Goal: Check status: Check status

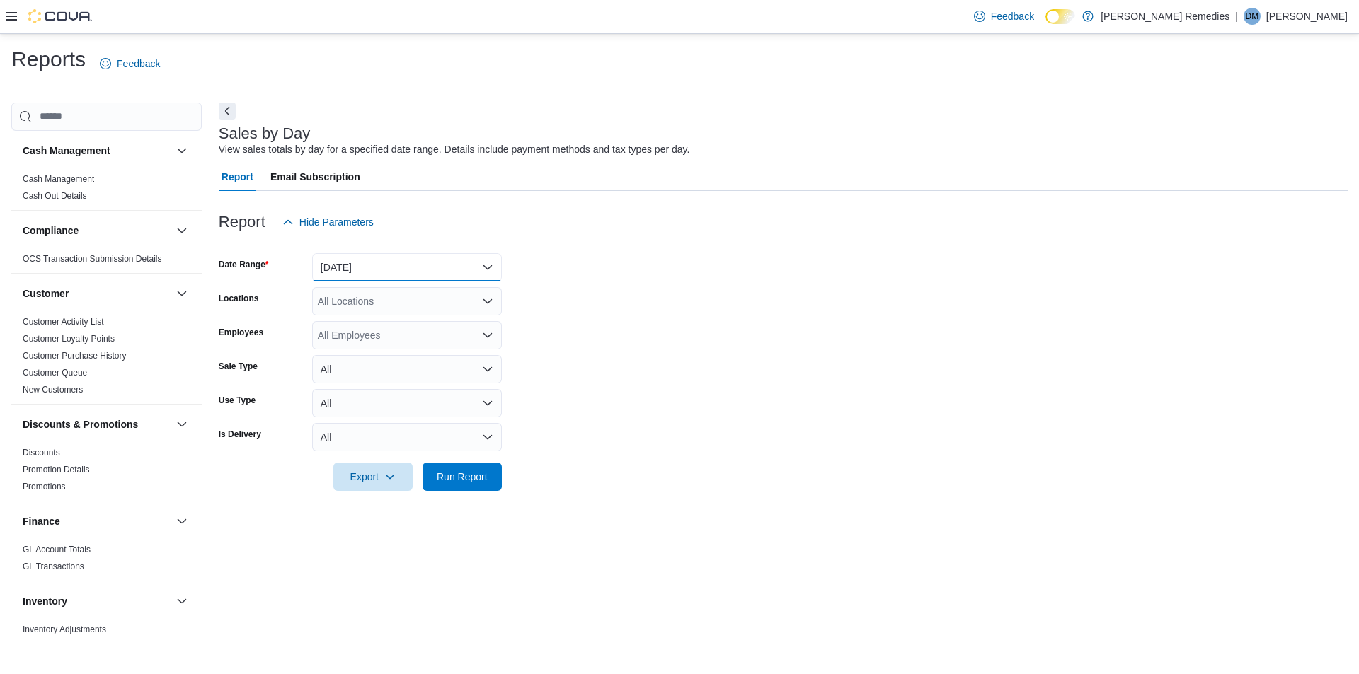
click at [478, 275] on button "[DATE]" at bounding box center [407, 267] width 190 height 28
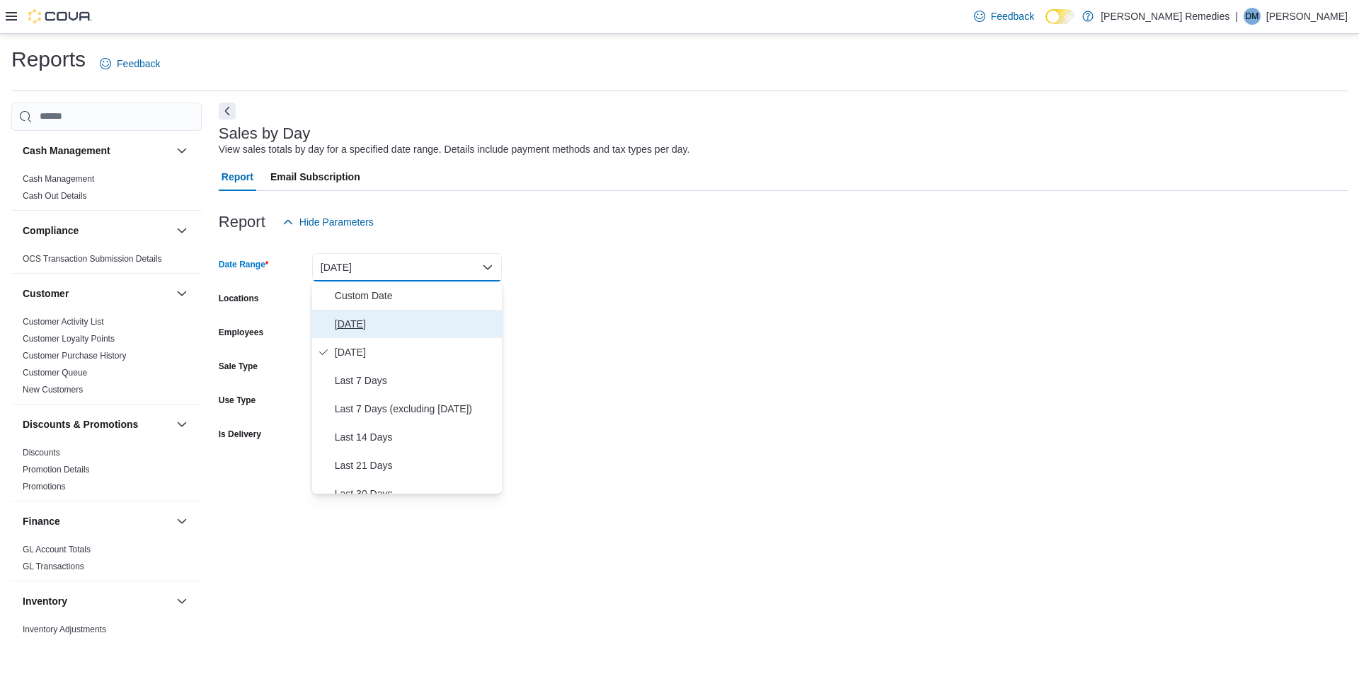
click at [416, 322] on span "[DATE]" at bounding box center [415, 324] width 161 height 17
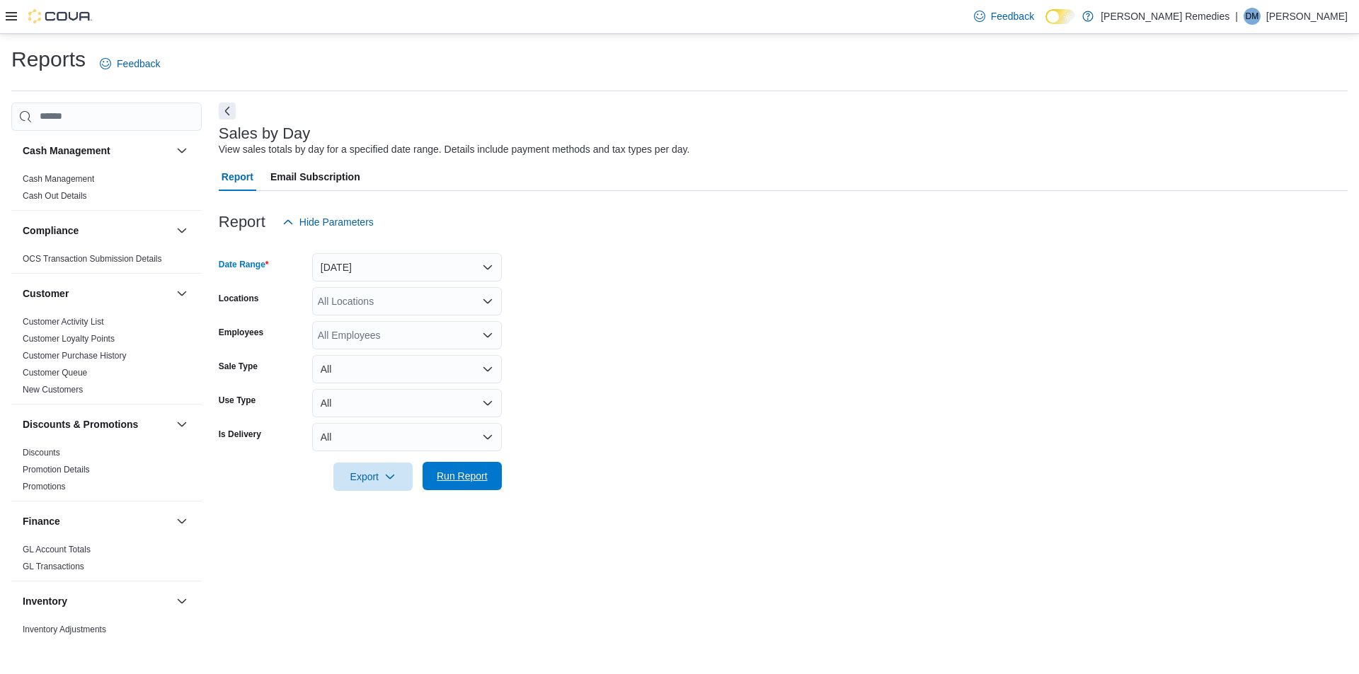
click at [468, 472] on span "Run Report" at bounding box center [462, 476] width 51 height 14
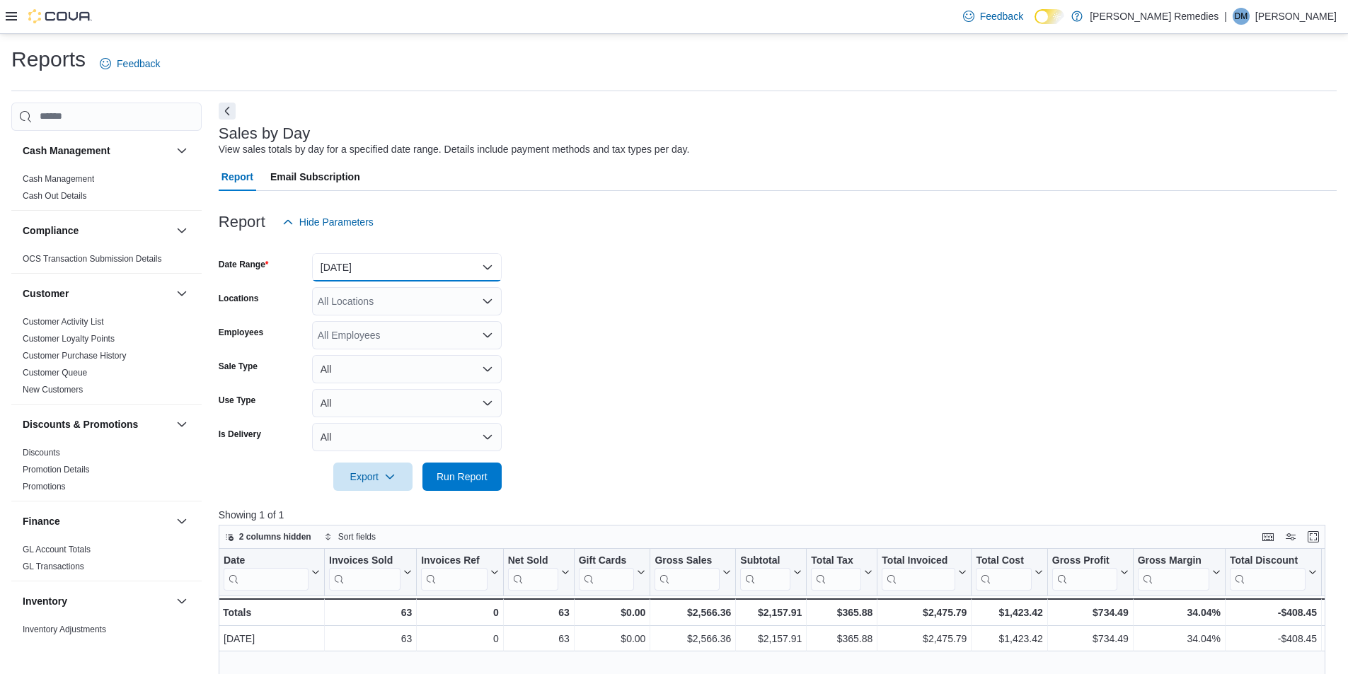
click at [444, 269] on button "[DATE]" at bounding box center [407, 267] width 190 height 28
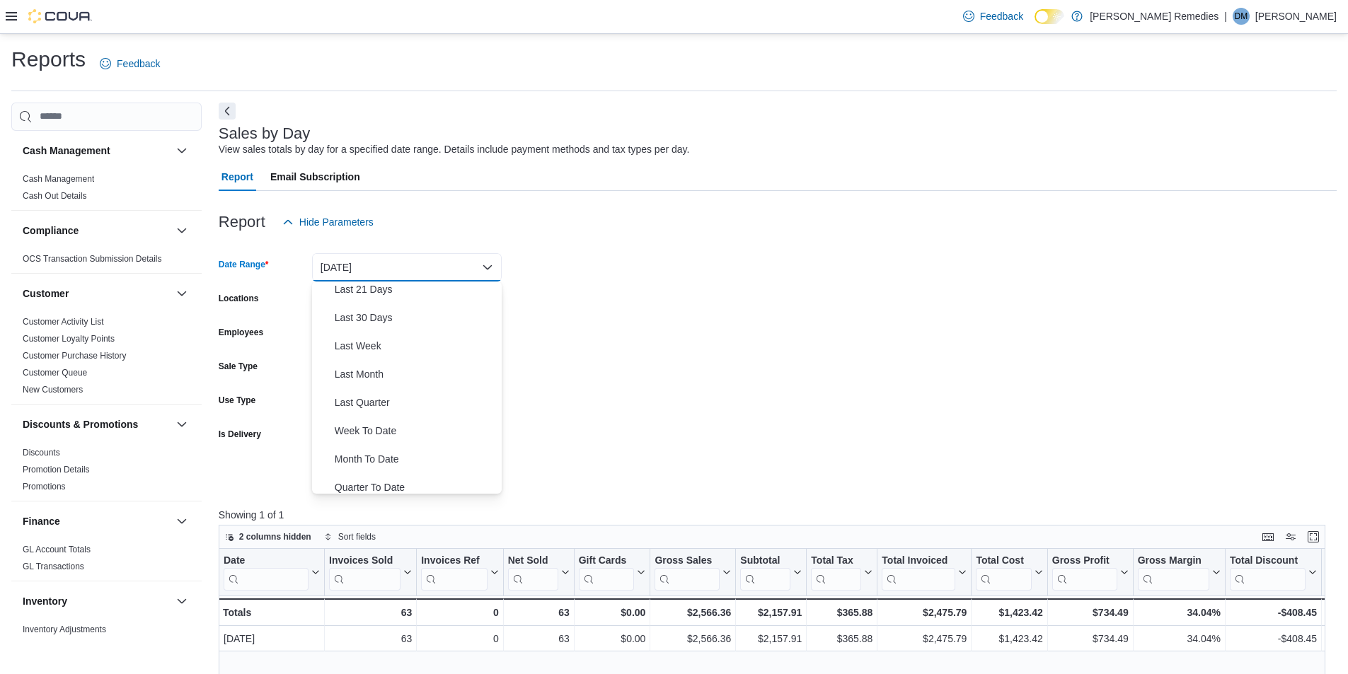
scroll to position [212, 0]
click at [403, 482] on span "Year To Date" at bounding box center [415, 479] width 161 height 17
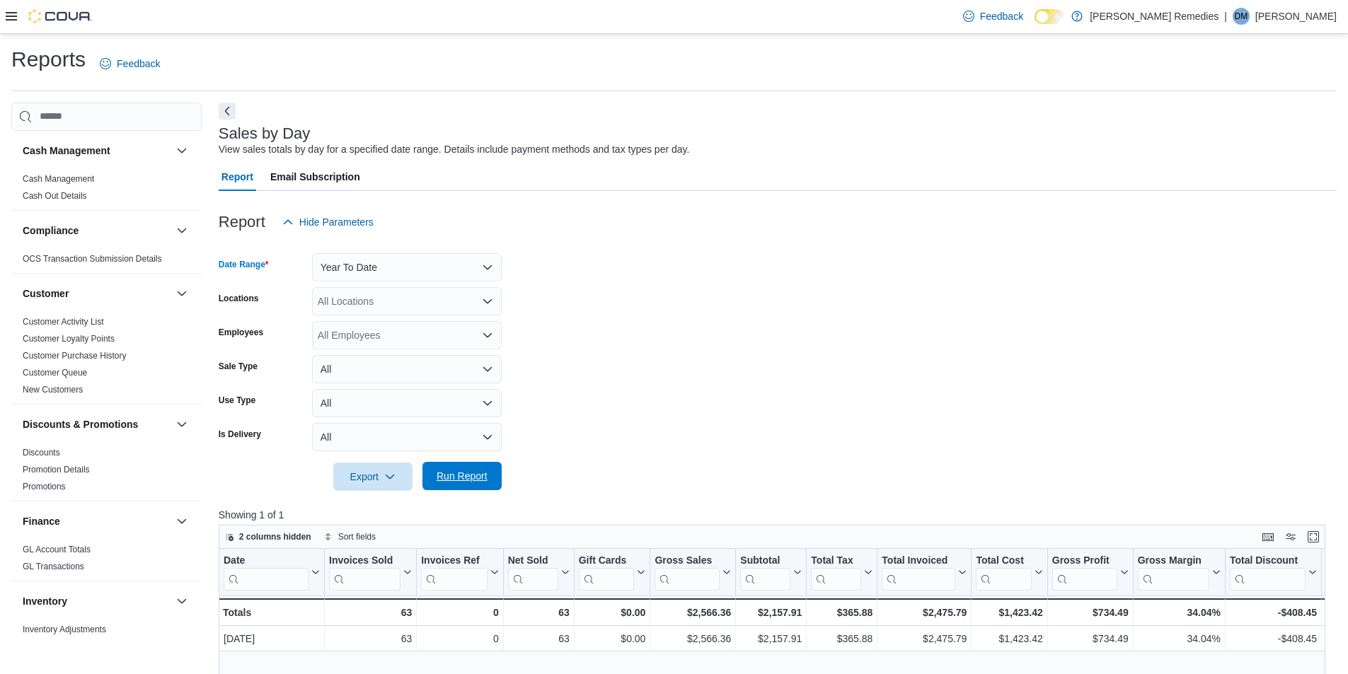
click at [463, 482] on span "Run Report" at bounding box center [462, 476] width 51 height 14
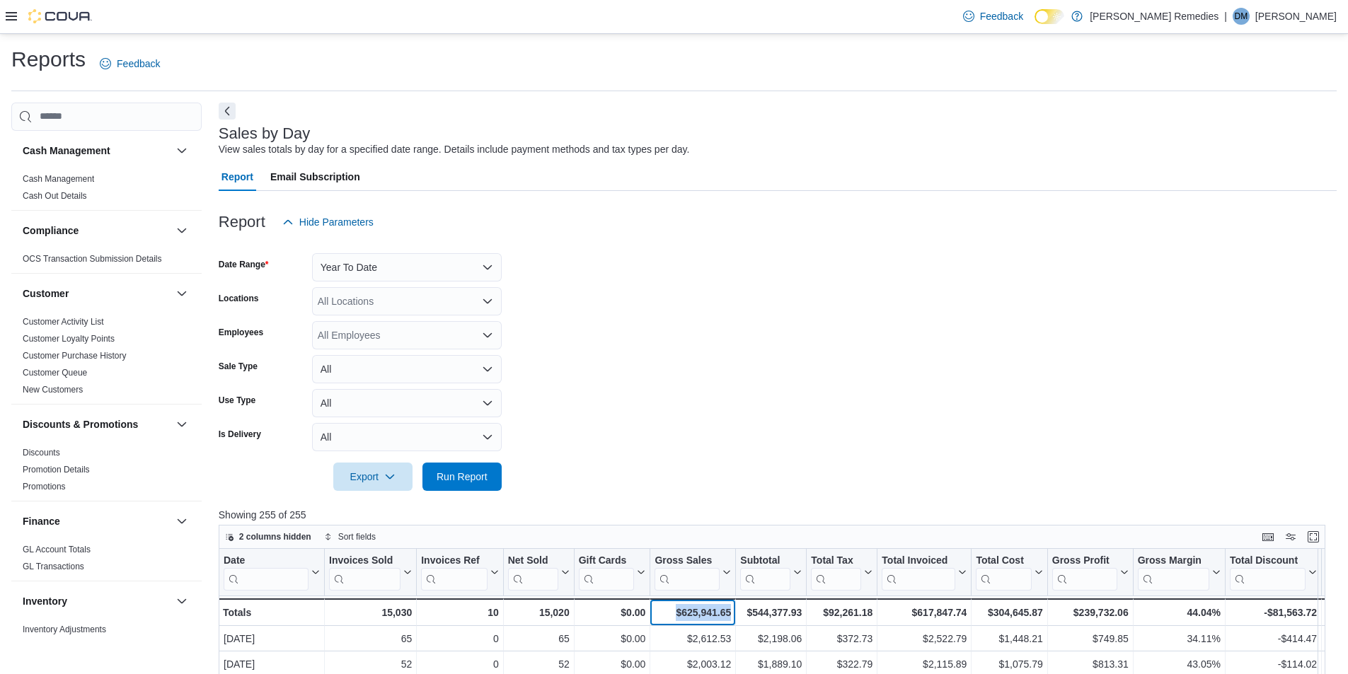
drag, startPoint x: 676, startPoint y: 611, endPoint x: 733, endPoint y: 610, distance: 57.3
click at [733, 610] on div "$625,941.65 - Gross Sales, column 6, row 51" at bounding box center [693, 613] width 86 height 28
